Goal: Task Accomplishment & Management: Use online tool/utility

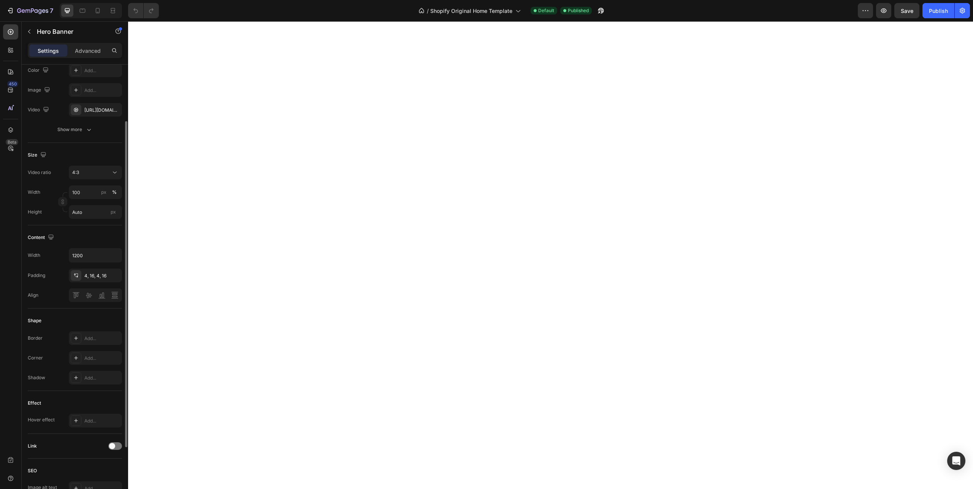
scroll to position [116, 0]
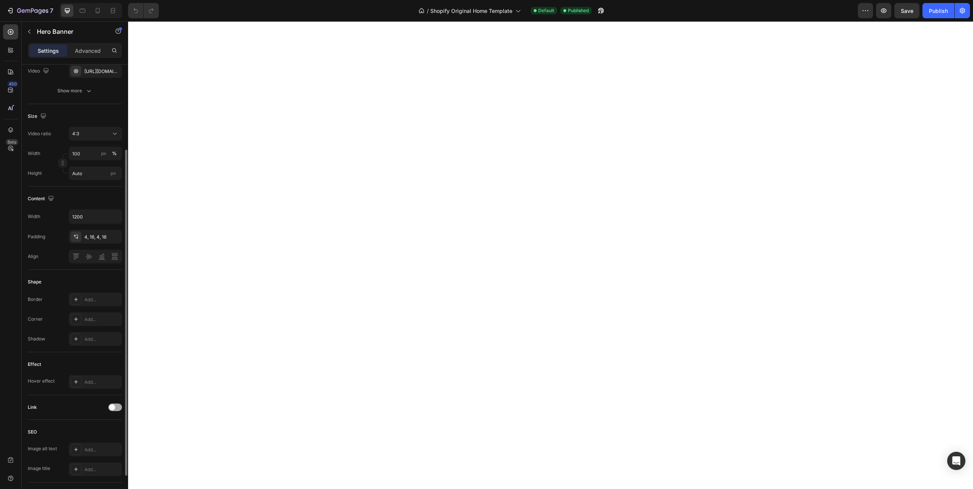
click at [116, 405] on div at bounding box center [115, 408] width 14 height 8
click at [91, 444] on div "Add..." at bounding box center [102, 446] width 36 height 7
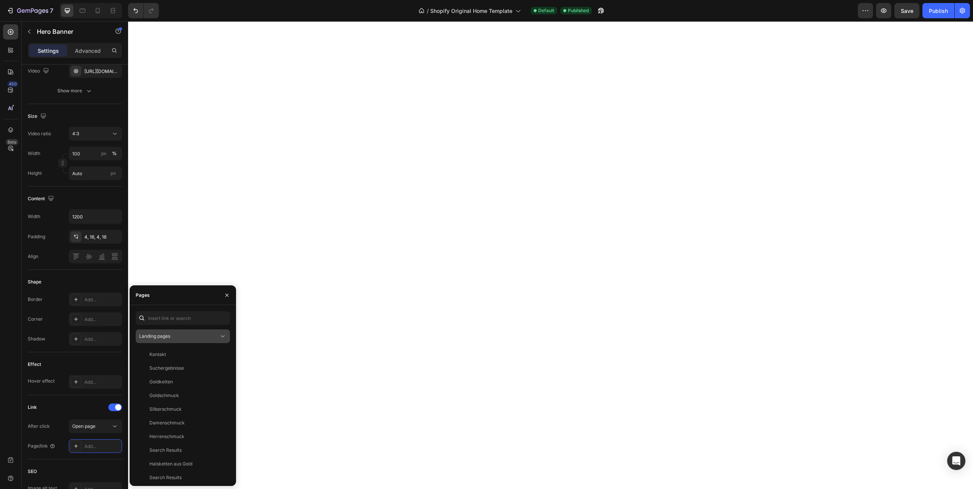
click at [178, 339] on div "Landing pages" at bounding box center [179, 336] width 80 height 7
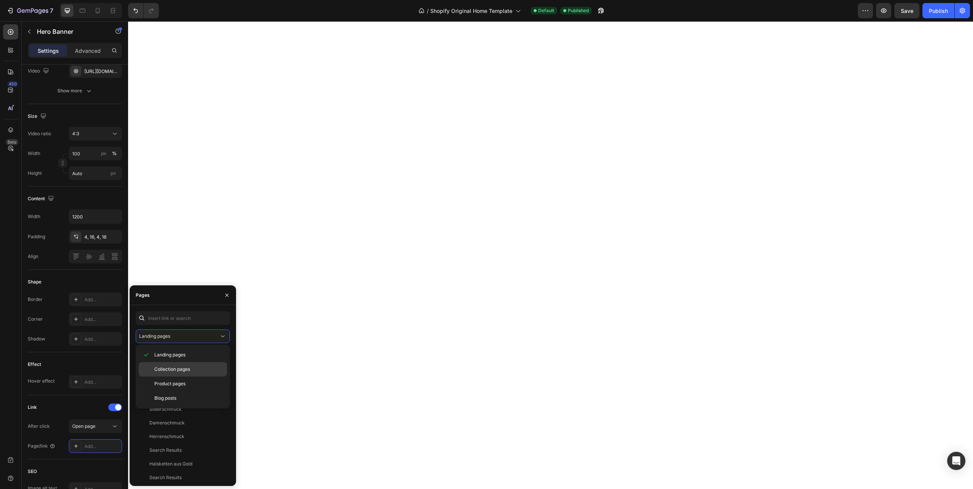
click at [179, 370] on span "Collection pages" at bounding box center [172, 369] width 36 height 7
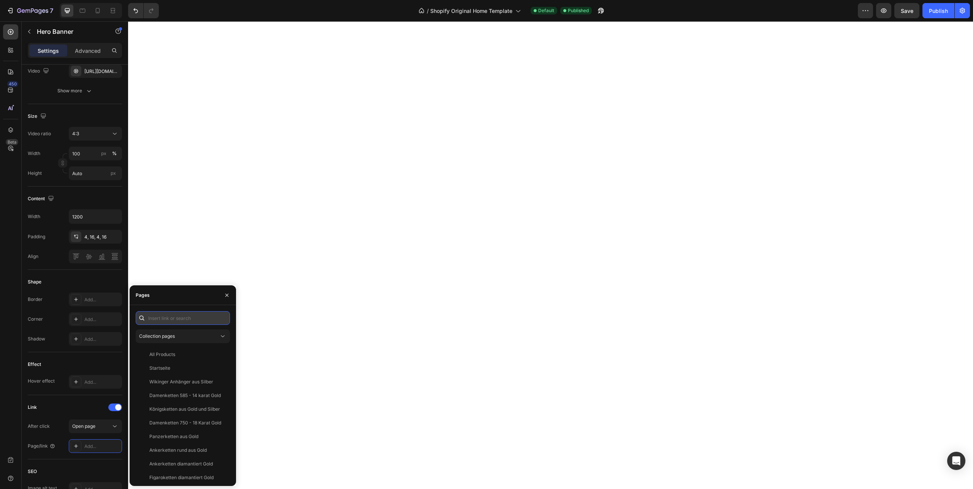
click at [172, 318] on input "text" at bounding box center [183, 318] width 94 height 14
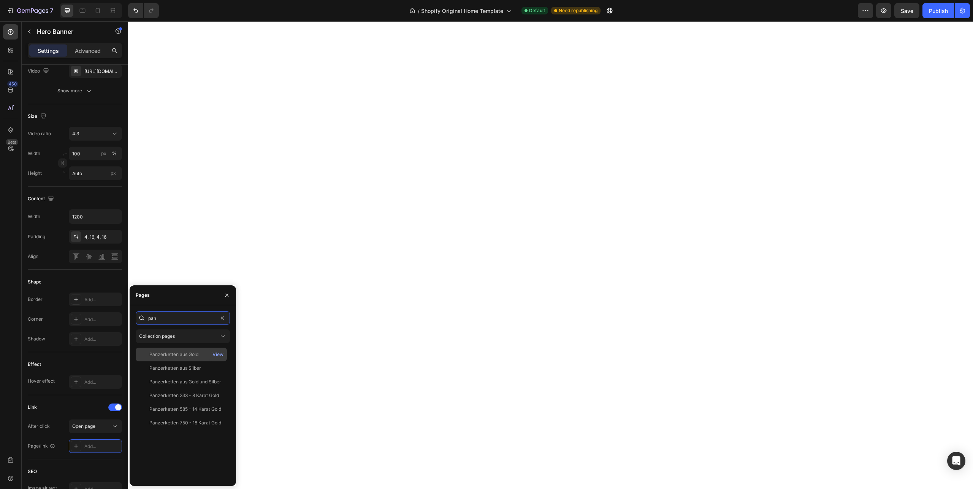
type input "pan"
click at [157, 354] on div "Panzerketten aus Gold" at bounding box center [173, 354] width 49 height 7
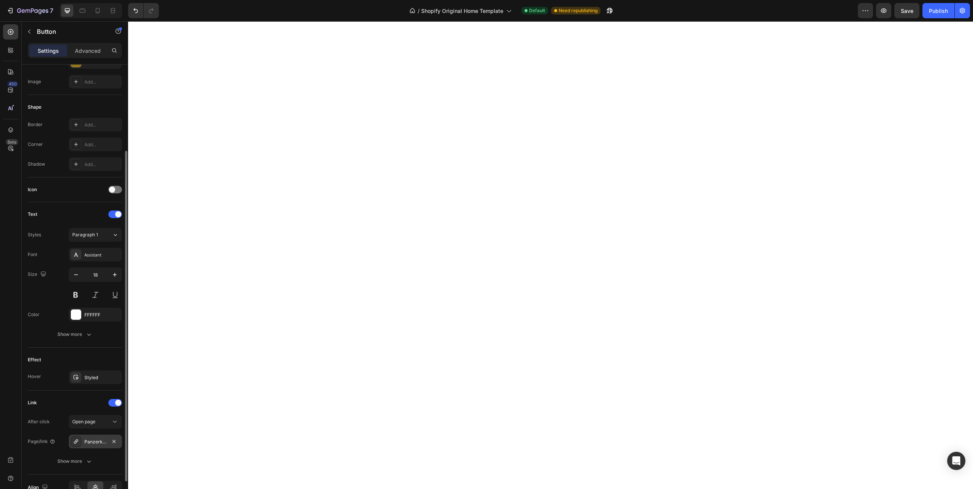
click at [89, 439] on div "Panzerketten aus Gold" at bounding box center [95, 442] width 22 height 7
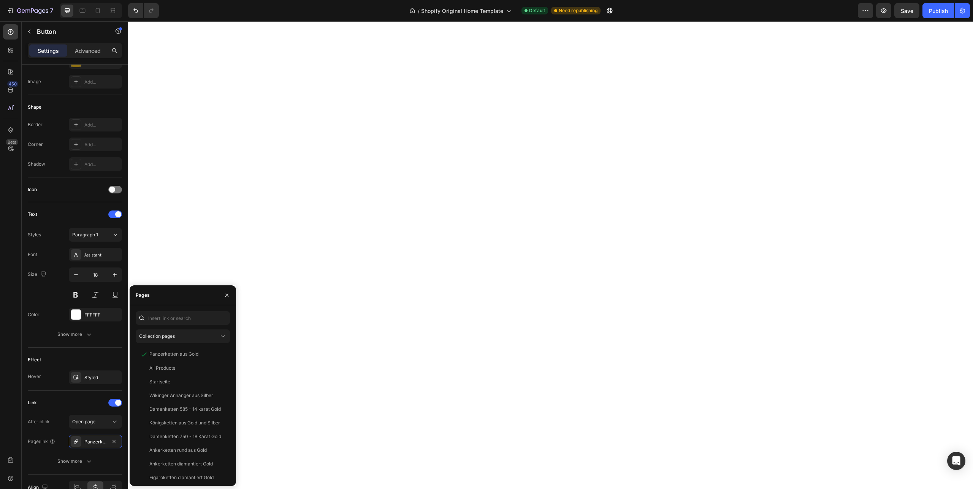
scroll to position [0, 0]
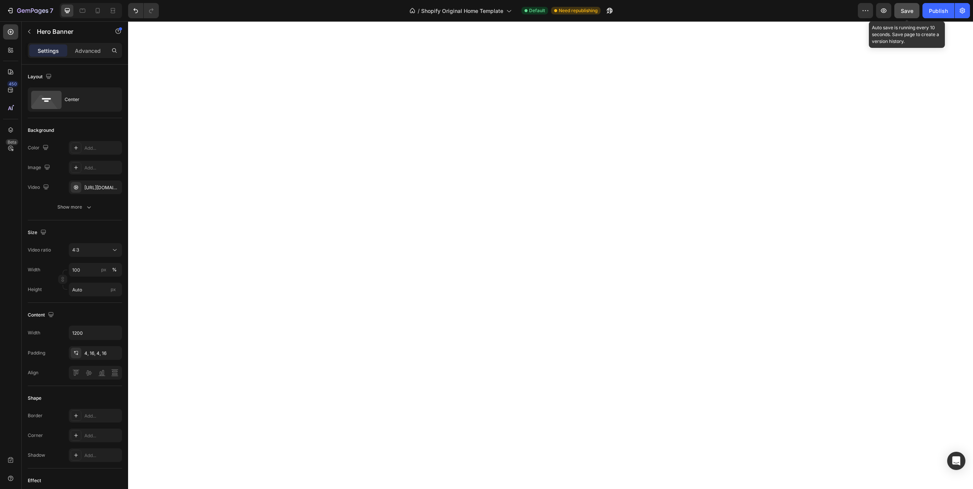
click at [906, 13] on span "Save" at bounding box center [907, 11] width 13 height 6
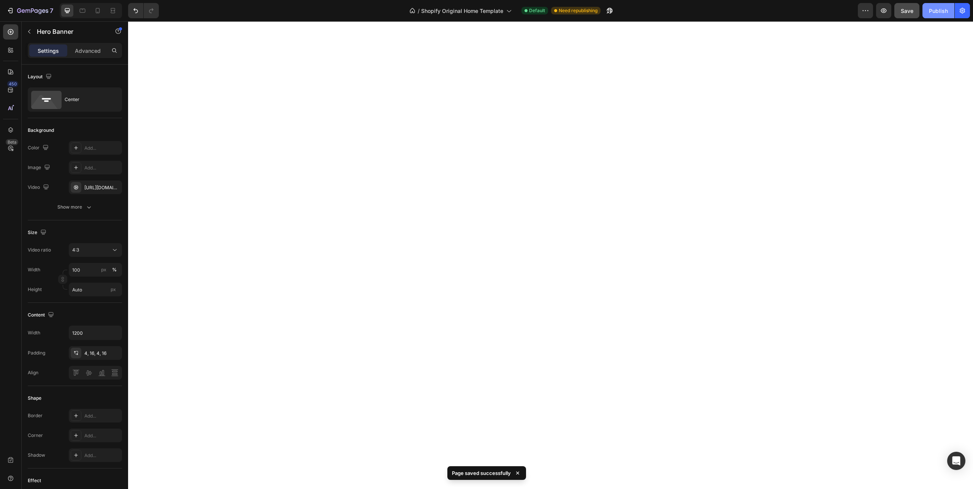
click at [933, 11] on div "Publish" at bounding box center [938, 11] width 19 height 8
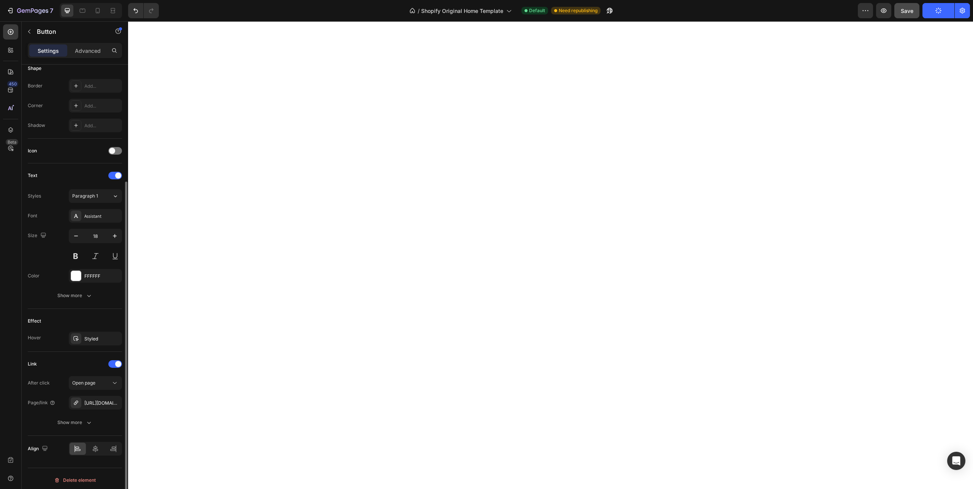
scroll to position [156, 0]
click at [96, 400] on div "[URL][DOMAIN_NAME]" at bounding box center [95, 402] width 22 height 7
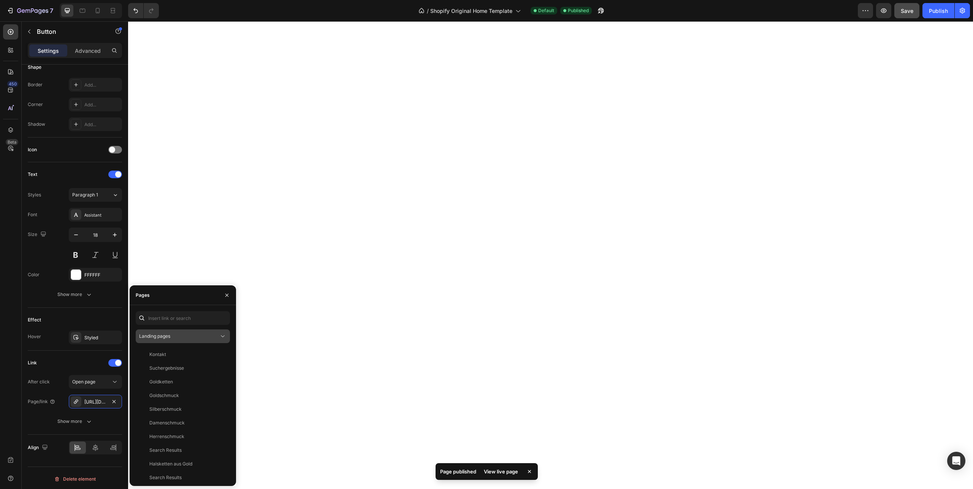
click at [176, 336] on div "Landing pages" at bounding box center [179, 336] width 80 height 7
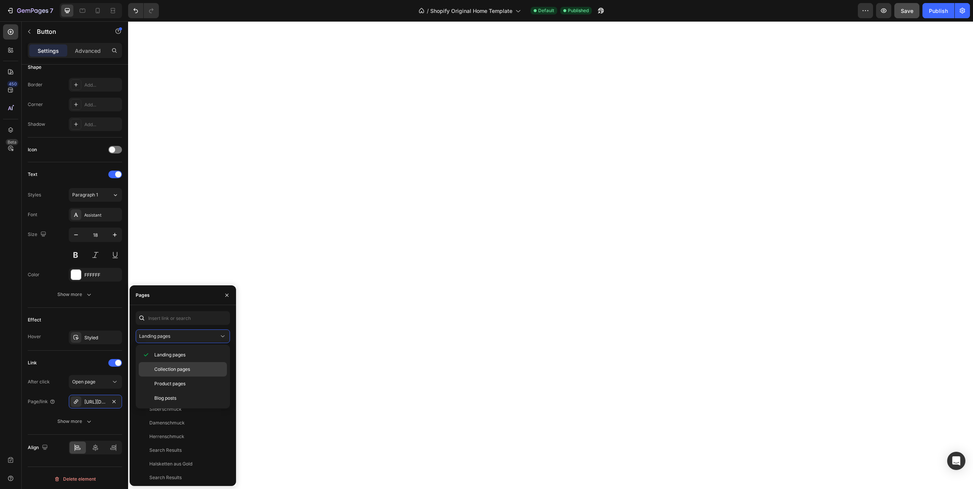
click at [162, 370] on span "Collection pages" at bounding box center [172, 369] width 36 height 7
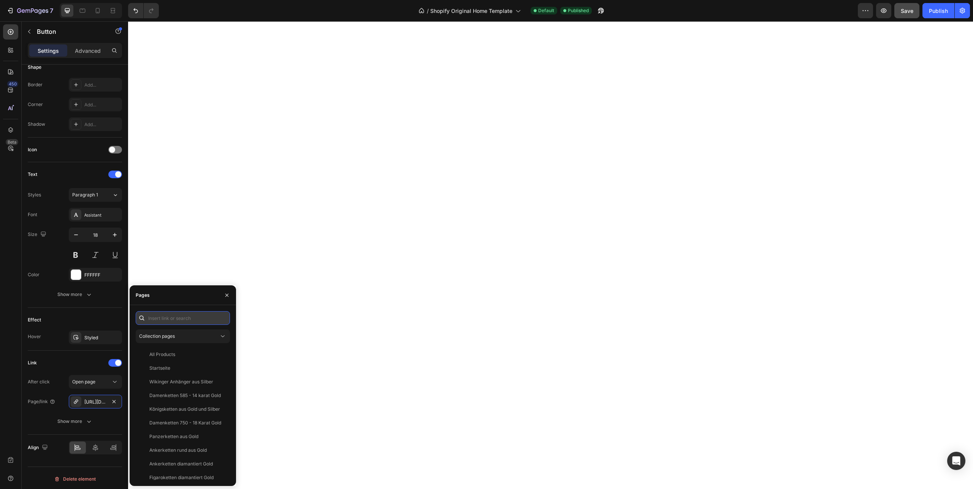
click at [166, 320] on input "text" at bounding box center [183, 318] width 94 height 14
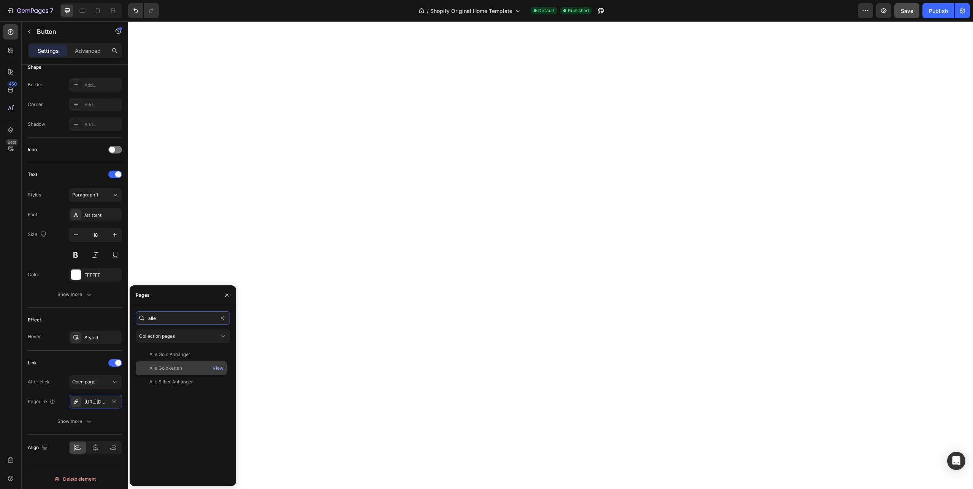
type input "alle"
click at [165, 371] on div "Alle Goldketten" at bounding box center [165, 368] width 33 height 7
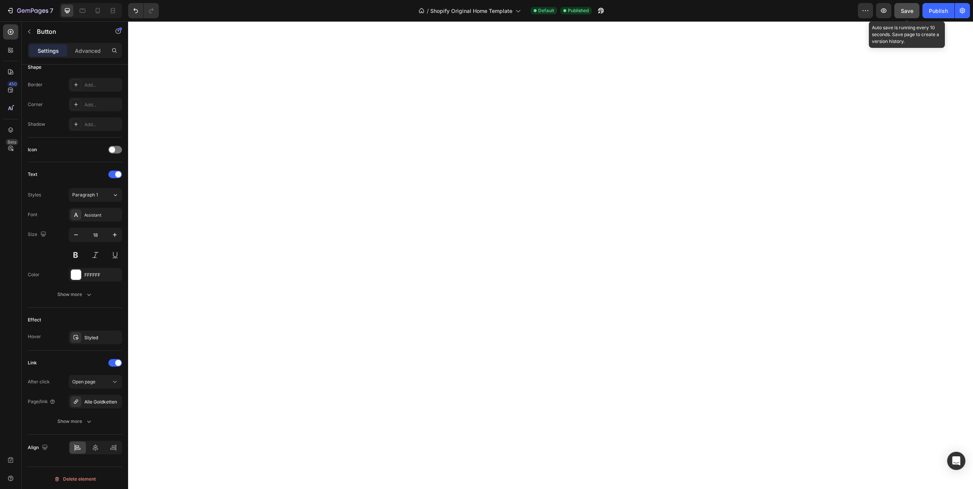
click at [906, 6] on button "Save" at bounding box center [906, 10] width 25 height 15
click at [938, 10] on div "Publish" at bounding box center [938, 11] width 19 height 8
